Goal: Transaction & Acquisition: Subscribe to service/newsletter

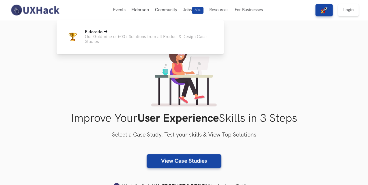
click at [105, 33] on icon at bounding box center [105, 31] width 3 height 3
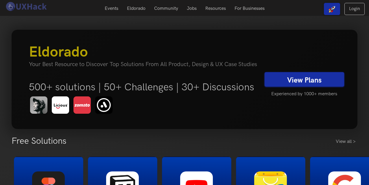
click at [268, 79] on link "View Plans" at bounding box center [303, 79] width 79 height 14
click at [287, 83] on link "View Plans" at bounding box center [303, 79] width 79 height 14
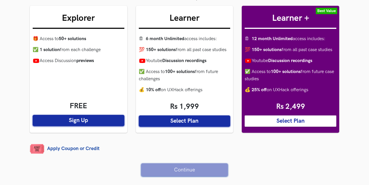
scroll to position [142, 0]
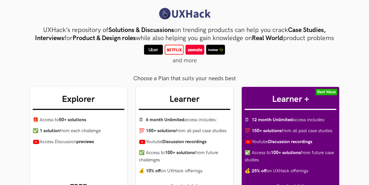
click at [238, 82] on div "Choose a Plan that suits your needs best" at bounding box center [184, 77] width 309 height 10
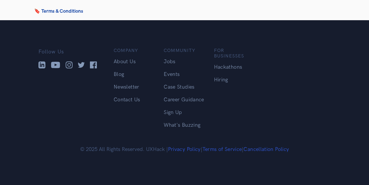
scroll to position [565, 0]
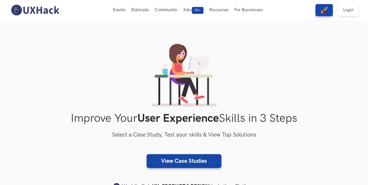
click at [90, 84] on div "Improve Your User Experience Skills in 3 Steps Select a Case Study, Test your s…" at bounding box center [184, 120] width 296 height 153
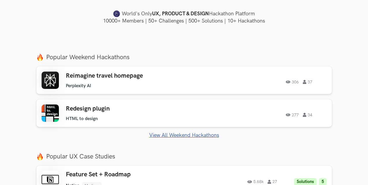
scroll to position [212, 0]
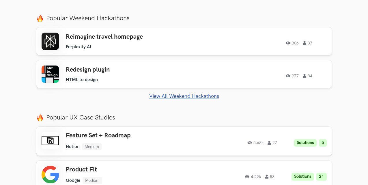
click at [223, 12] on section "Just Launched AI Review for Portfolio Get instant AI-driven feedback on your de…" at bounding box center [184, 165] width 368 height 312
